Goal: Navigation & Orientation: Find specific page/section

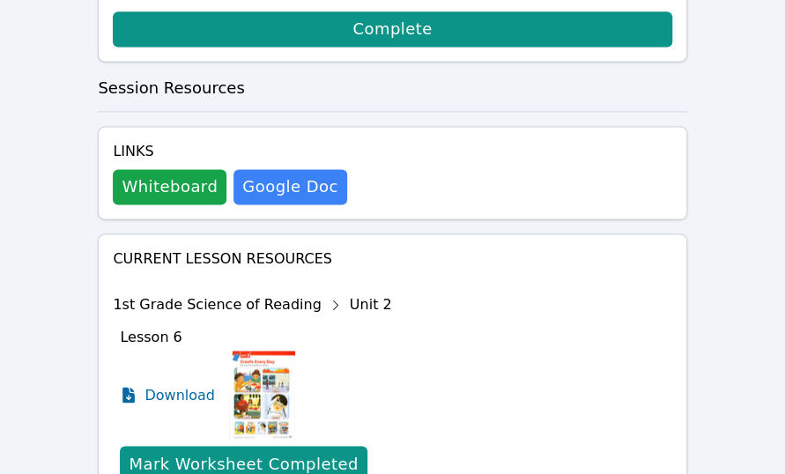
scroll to position [1058, 0]
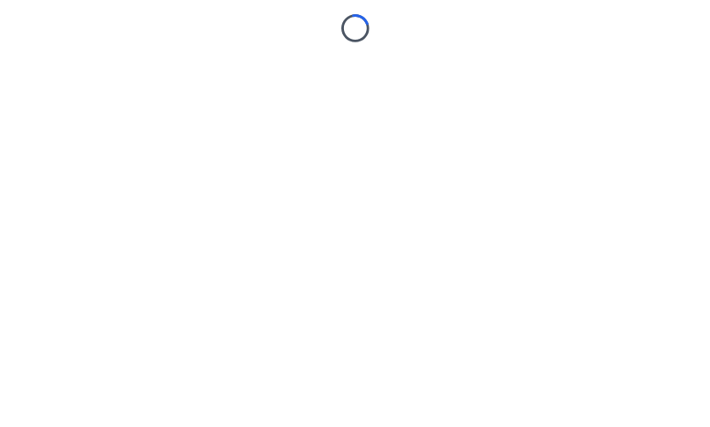
click at [455, 222] on body "Loading..." at bounding box center [355, 213] width 710 height 427
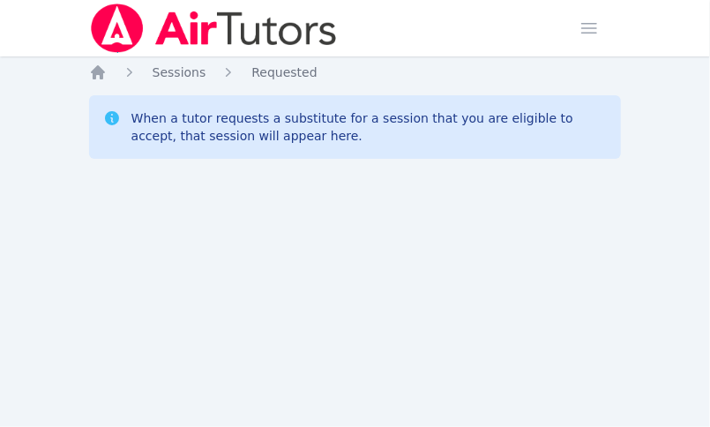
click at [289, 178] on div "Home Sessions Requested When a tutor requests a substitute for a session that y…" at bounding box center [355, 132] width 532 height 138
click at [266, 224] on div "Home Sessions Study Groups Students Messages Open user menu Sokha Lee Open main…" at bounding box center [355, 213] width 710 height 427
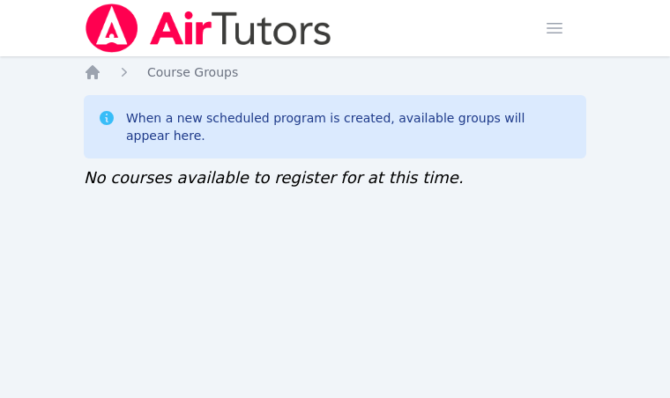
click at [428, 253] on div "Home Sessions Study Groups Students Messages Open user menu Sokha Lee Open main…" at bounding box center [335, 199] width 670 height 398
